Goal: Task Accomplishment & Management: Manage account settings

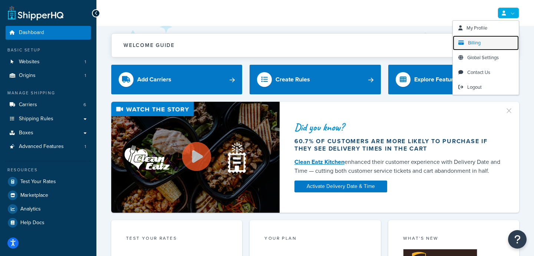
click at [472, 40] on span "Billing" at bounding box center [474, 42] width 13 height 7
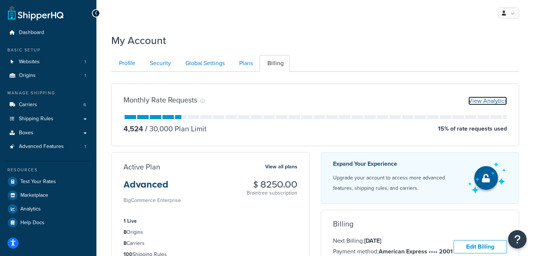
click at [477, 99] on link "View Analytics" at bounding box center [487, 101] width 39 height 9
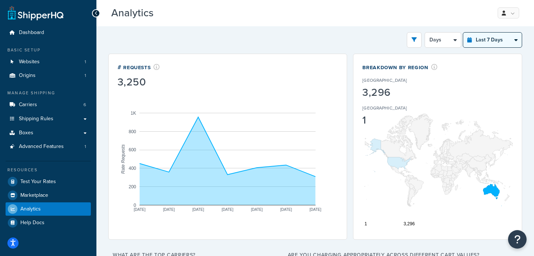
click at [481, 39] on select "Last 24 Hours Last 7 Days Last 30 Days Last 3 Months Last 6 Months Last 12 Mont…" at bounding box center [492, 40] width 59 height 15
select select "last_30_days"
click at [463, 33] on select "Last 24 Hours Last 7 Days Last 30 Days Last 3 Months Last 6 Months Last 12 Mont…" at bounding box center [492, 40] width 59 height 15
select select "5d"
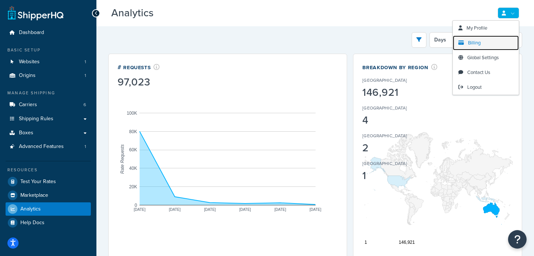
click at [481, 41] on link "Billing" at bounding box center [486, 43] width 66 height 15
